Goal: Transaction & Acquisition: Purchase product/service

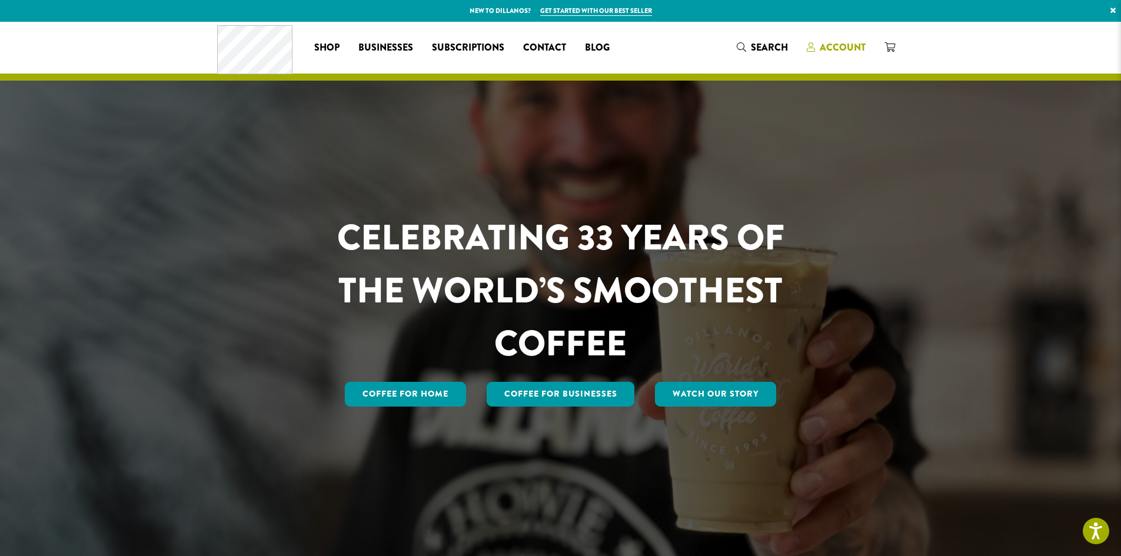
click at [844, 43] on span "Account" at bounding box center [843, 48] width 46 height 14
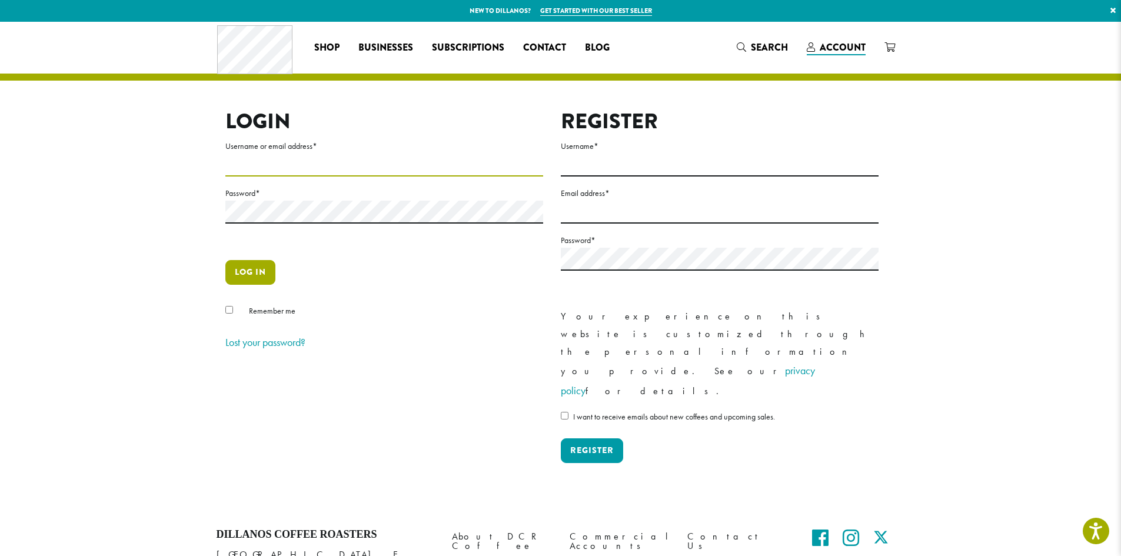
type input "**********"
click at [243, 269] on button "Log in" at bounding box center [250, 272] width 50 height 25
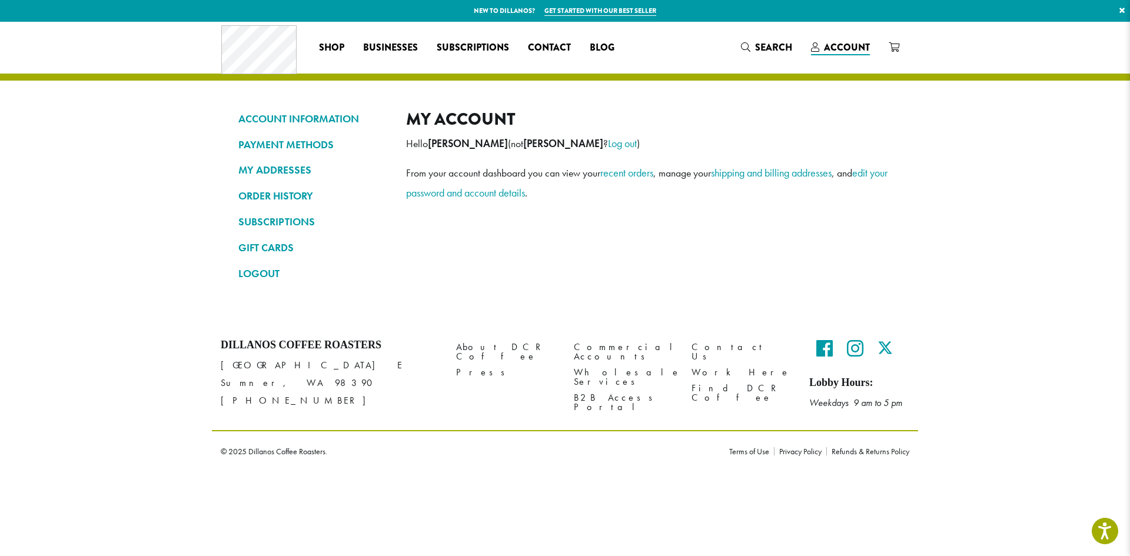
click at [87, 285] on section "ACCOUNT INFORMATION PAYMENT METHODS MY ADDRESSES ORDER HISTORY SUBSCRIPTIONS GI…" at bounding box center [565, 171] width 1130 height 299
click at [269, 194] on link "ORDER HISTORY" at bounding box center [313, 196] width 150 height 20
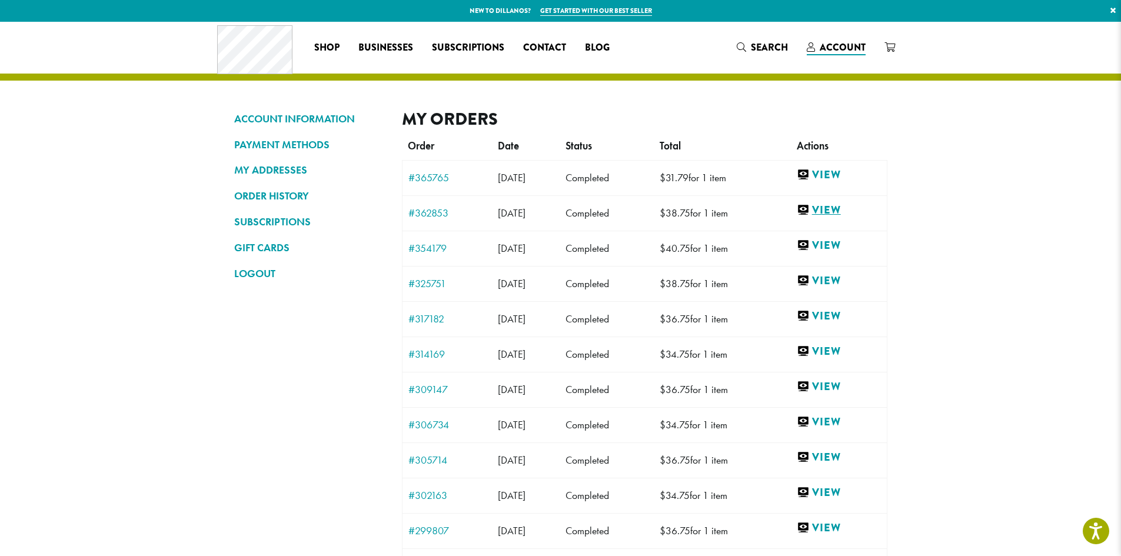
click at [845, 208] on link "View" at bounding box center [839, 210] width 84 height 15
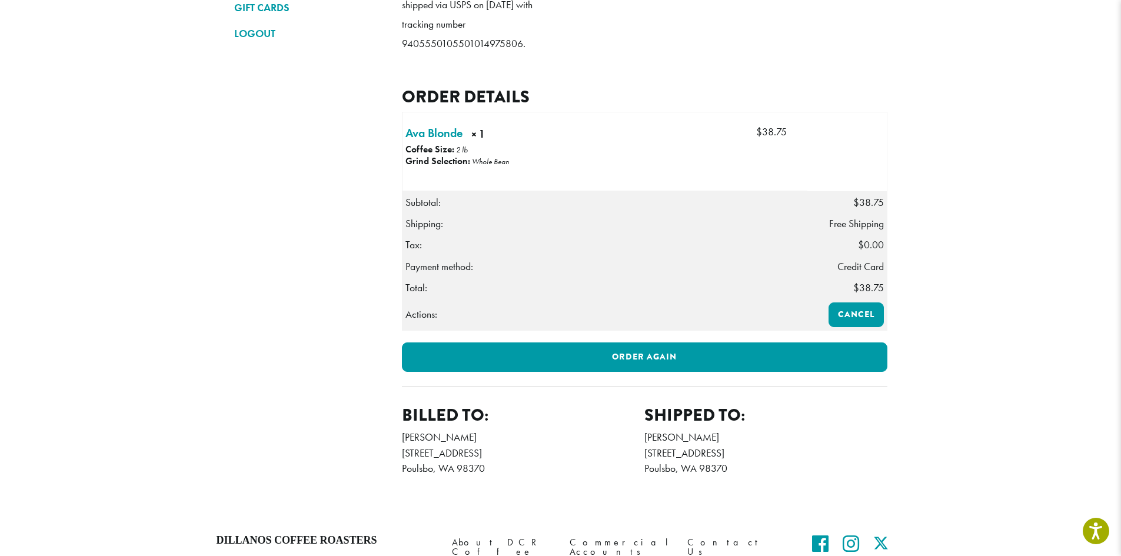
scroll to position [294, 0]
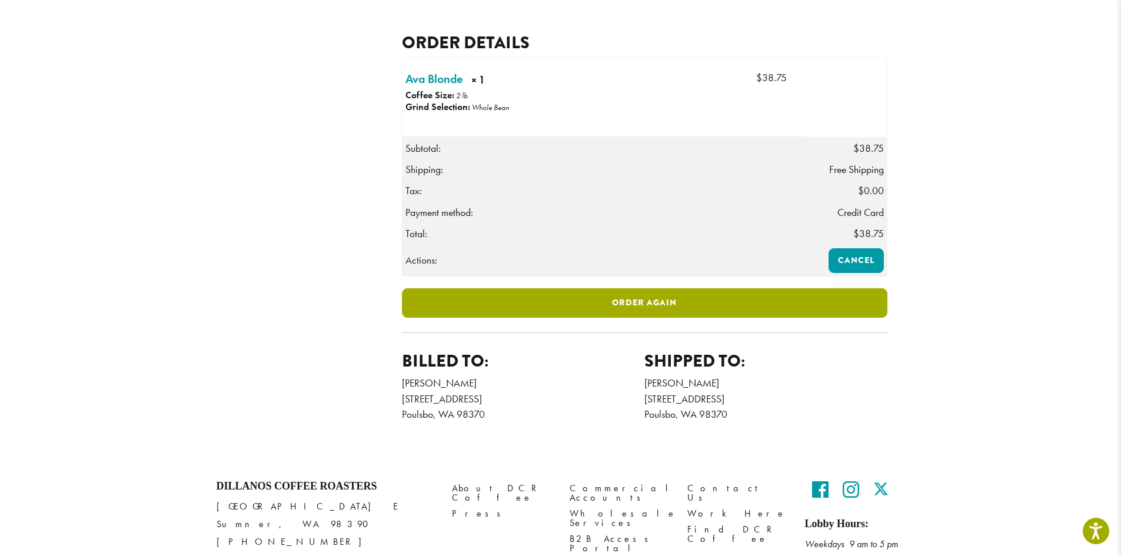
click at [641, 318] on link "Order again" at bounding box center [644, 302] width 485 height 29
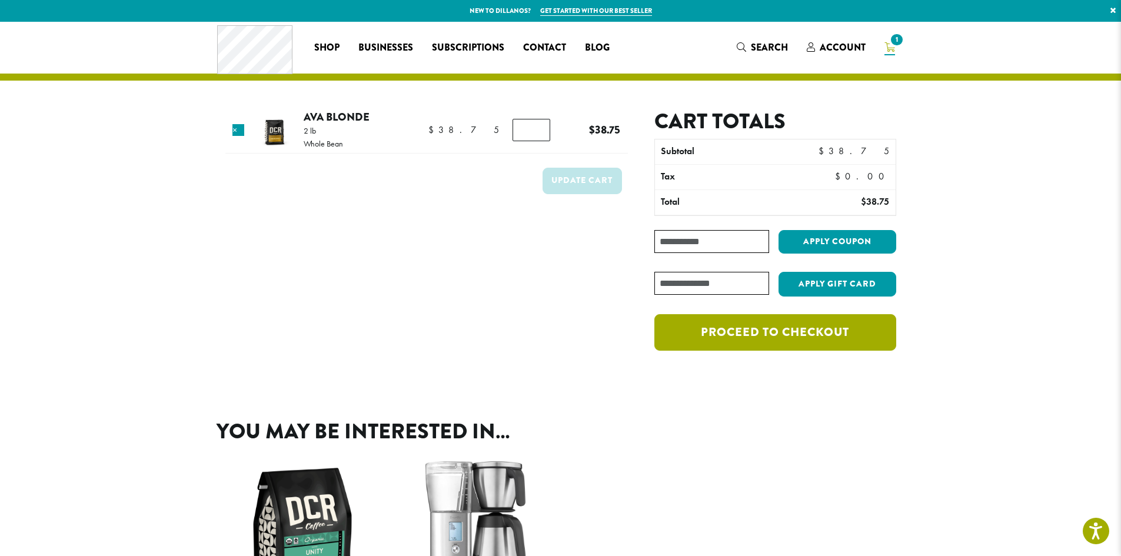
click at [767, 388] on div "The cart has been filled with the items from your previous order. Product Price…" at bounding box center [561, 207] width 706 height 370
click at [788, 331] on link "Proceed to checkout" at bounding box center [774, 332] width 241 height 36
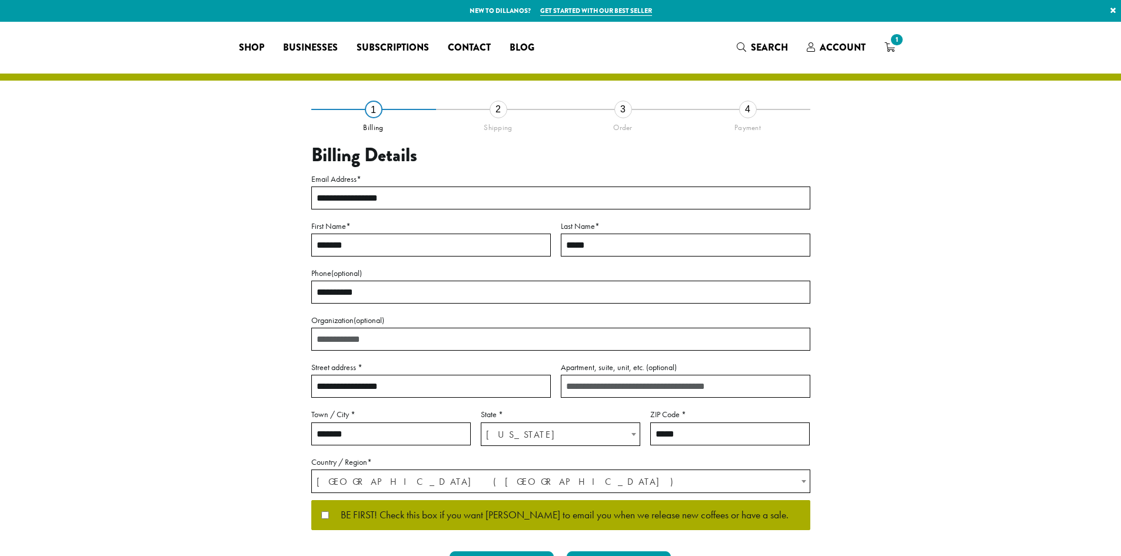
select select "**"
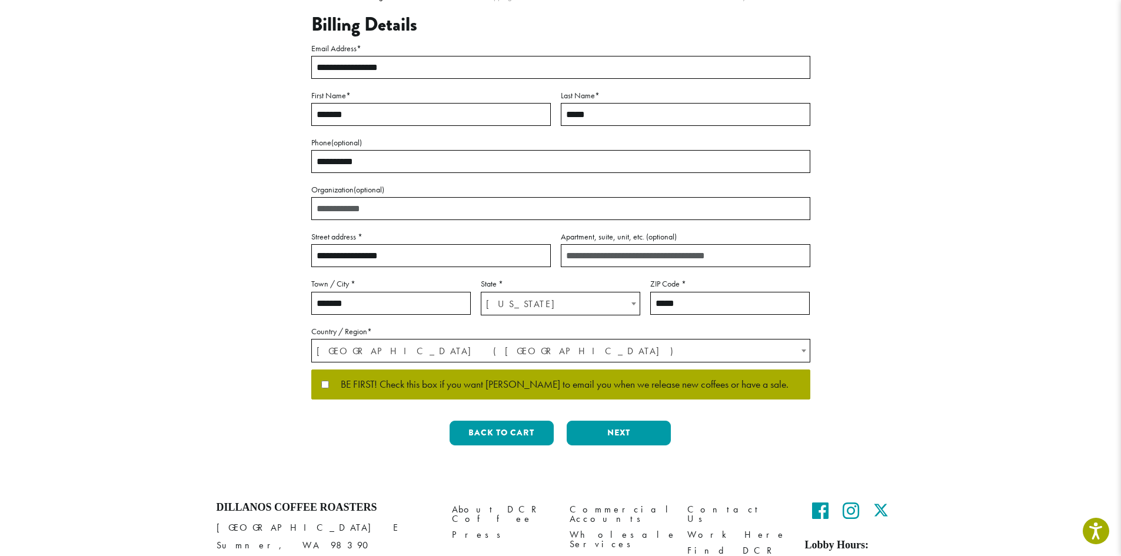
scroll to position [177, 0]
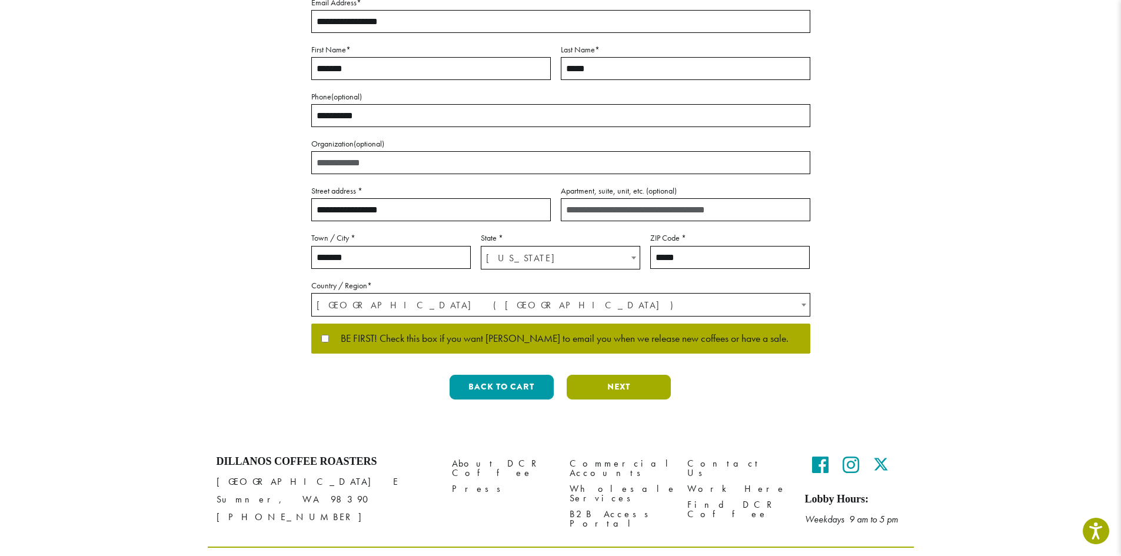
click at [606, 385] on button "Next" at bounding box center [619, 387] width 104 height 25
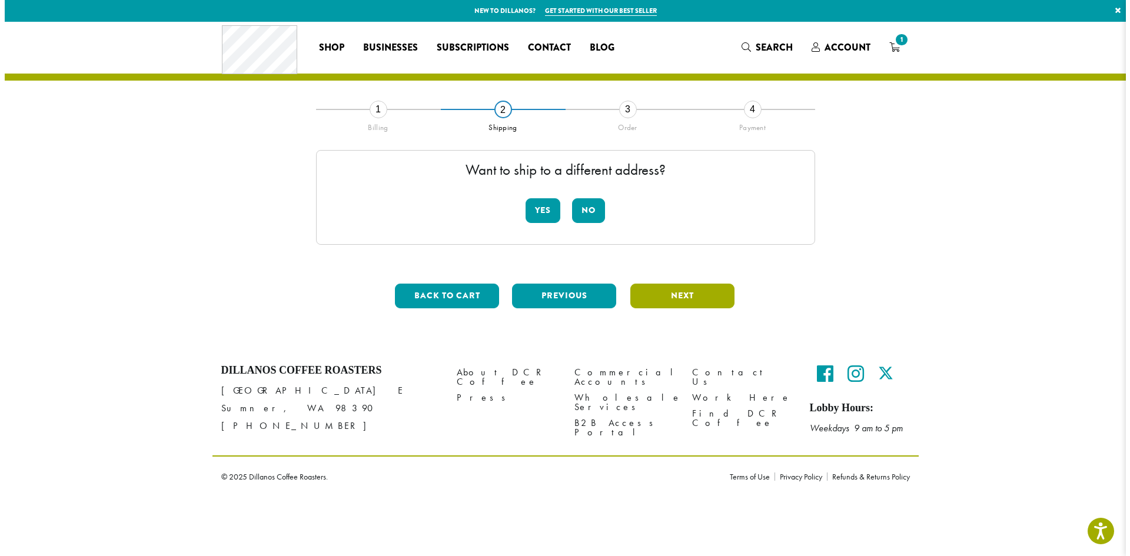
scroll to position [0, 0]
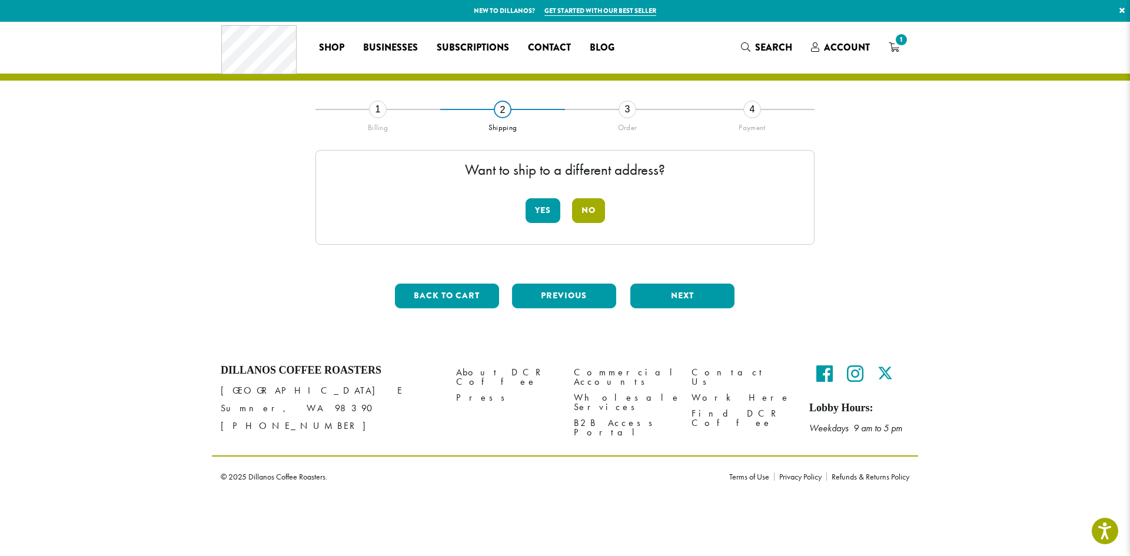
click at [588, 207] on button "No" at bounding box center [588, 210] width 33 height 25
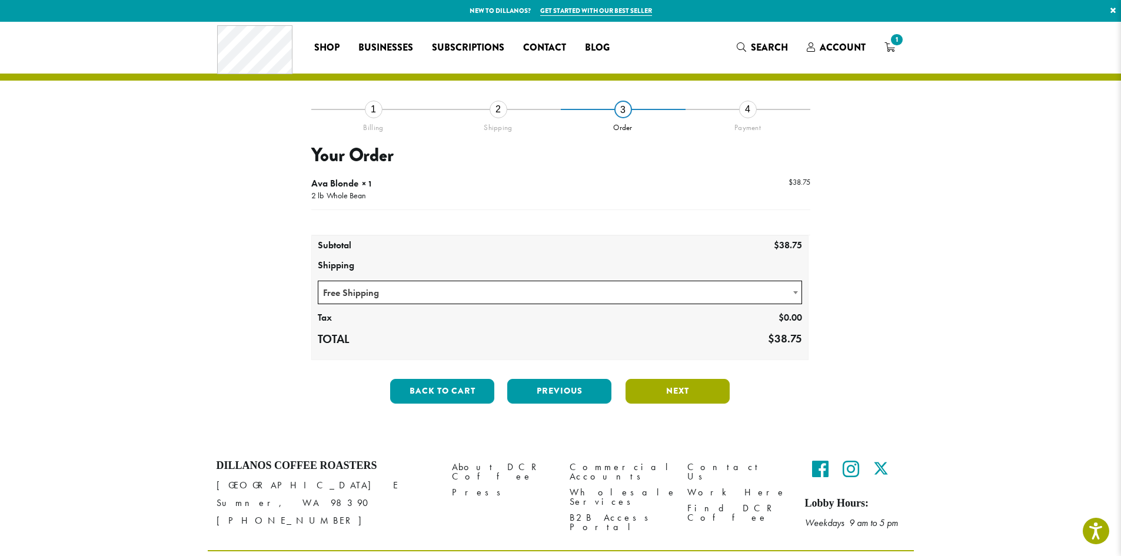
click at [676, 389] on button "Next" at bounding box center [677, 391] width 104 height 25
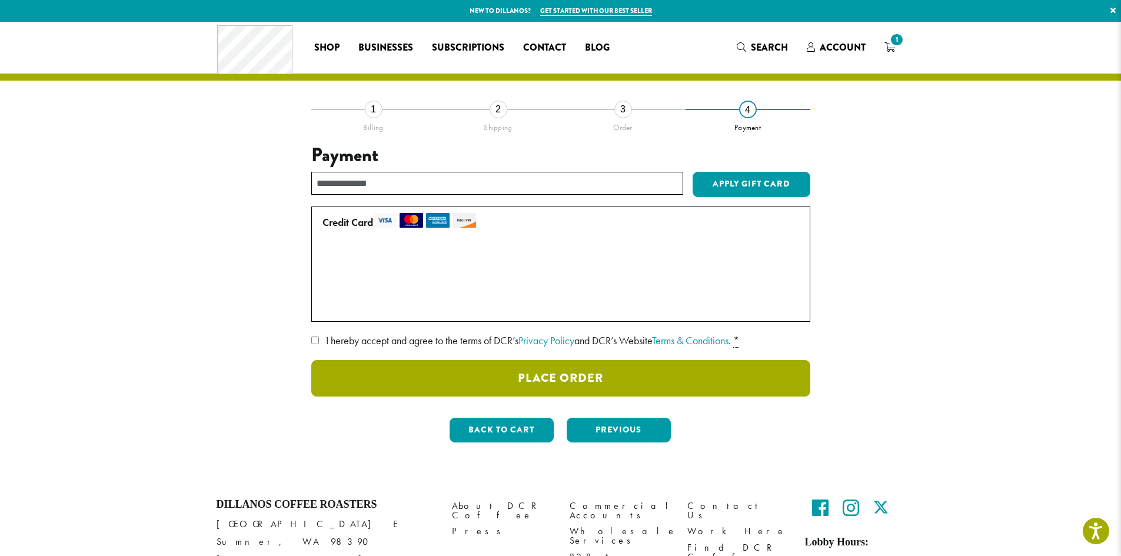
click at [551, 374] on button "Place Order" at bounding box center [560, 378] width 499 height 36
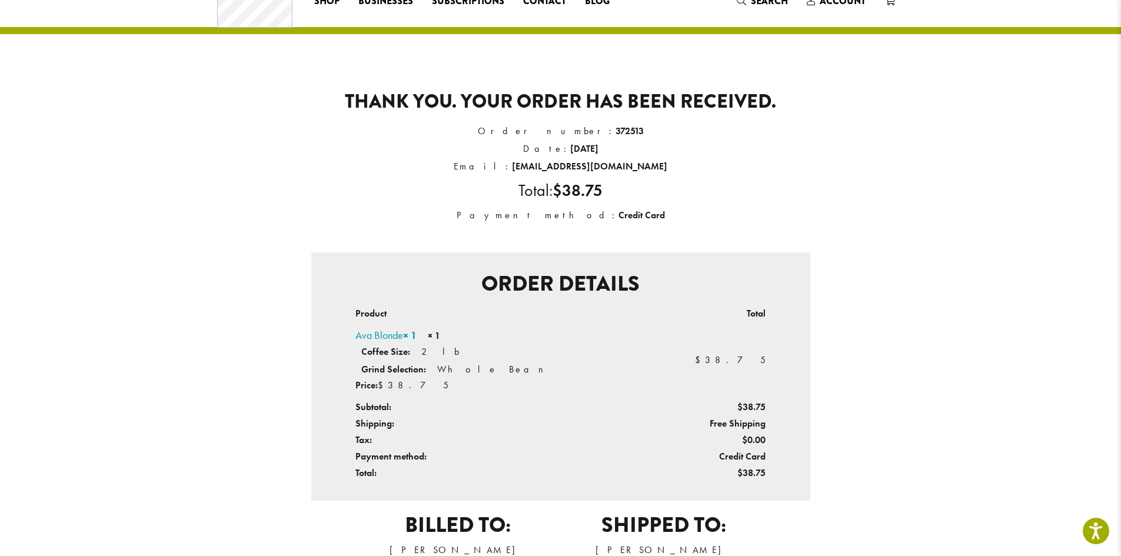
scroll to position [177, 0]
